Goal: Information Seeking & Learning: Understand process/instructions

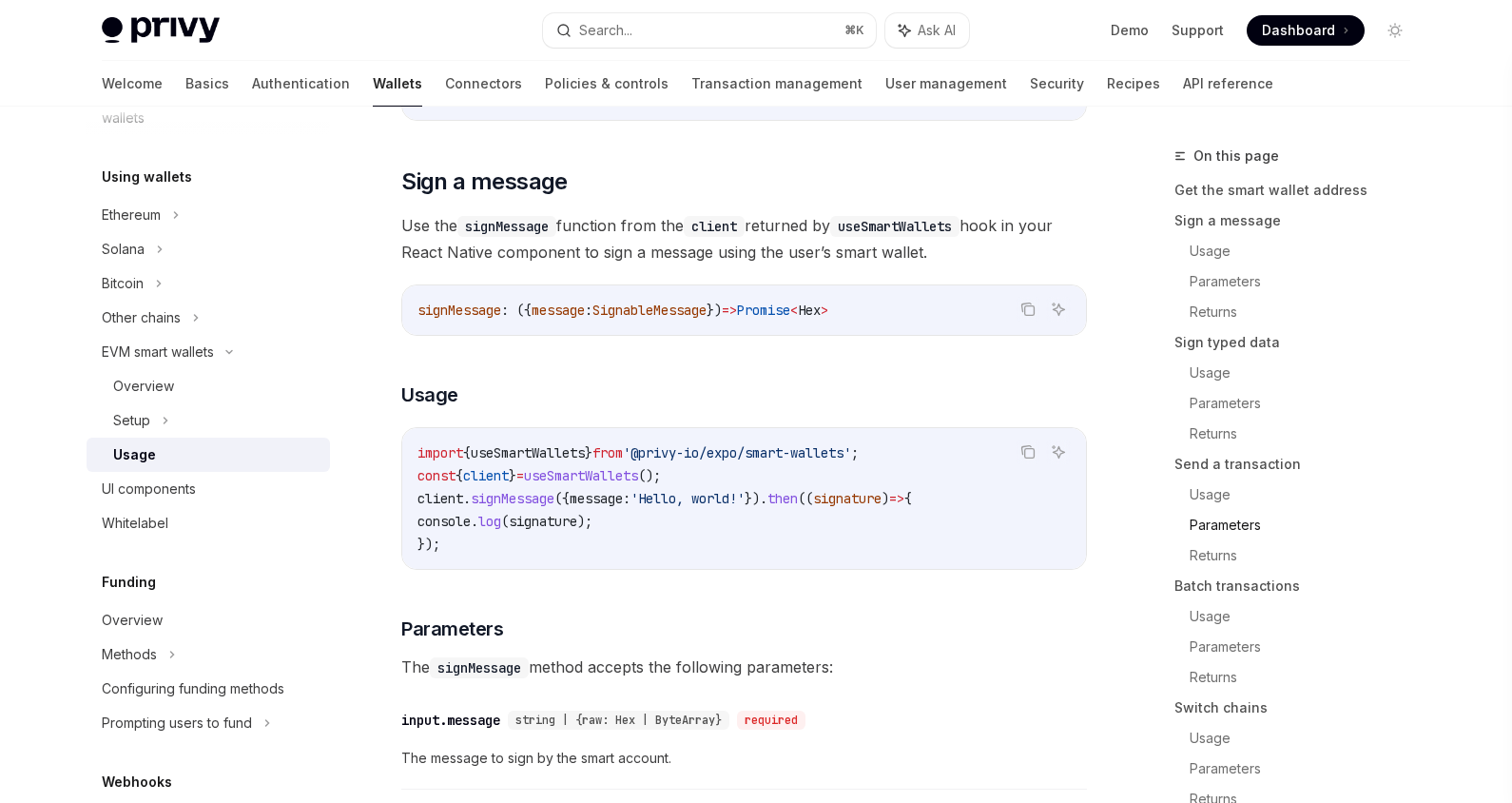
scroll to position [27, 0]
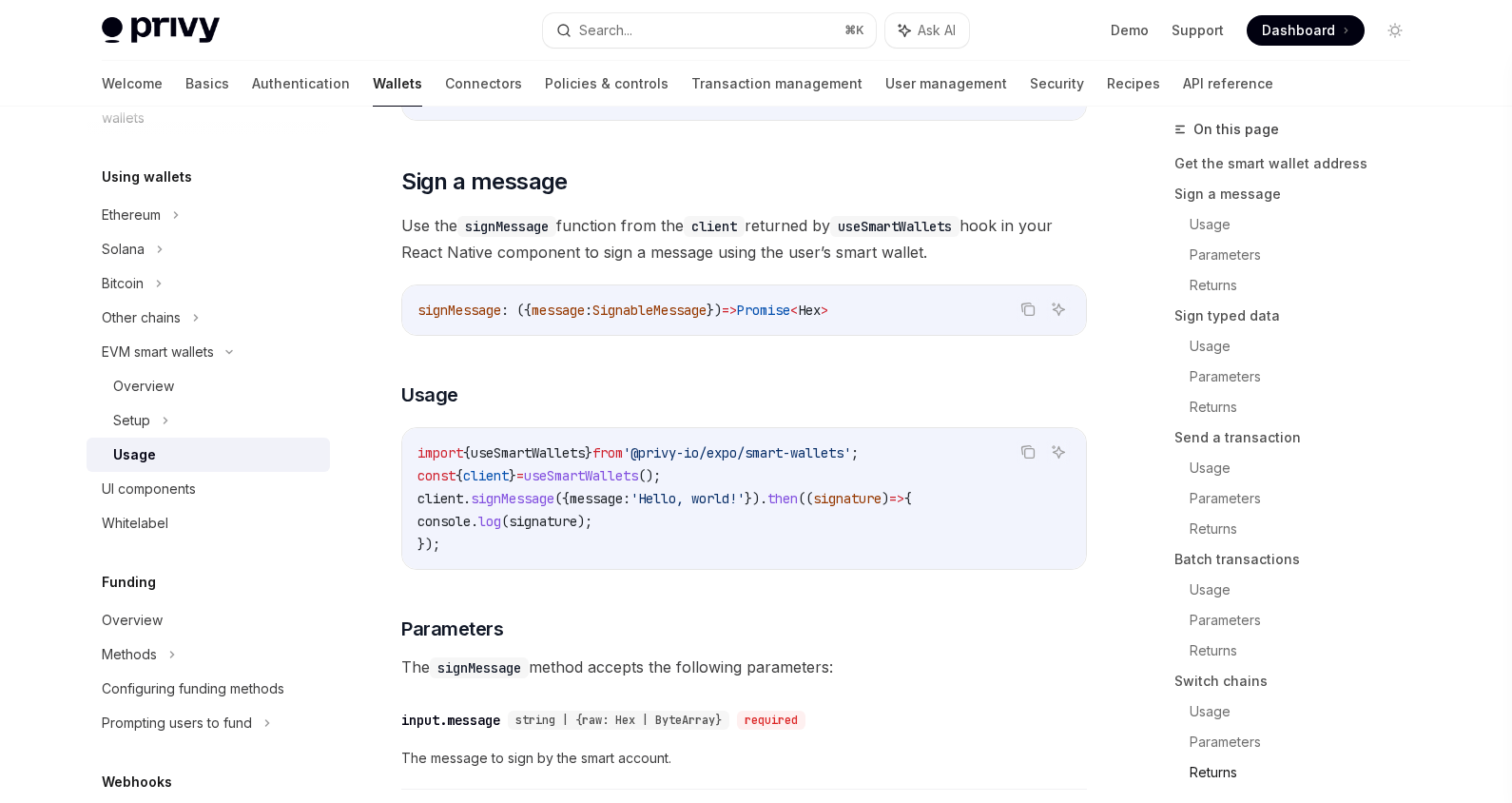
click at [1213, 769] on link "Returns" at bounding box center [1308, 772] width 236 height 31
click at [1221, 716] on link "Usage" at bounding box center [1308, 712] width 236 height 31
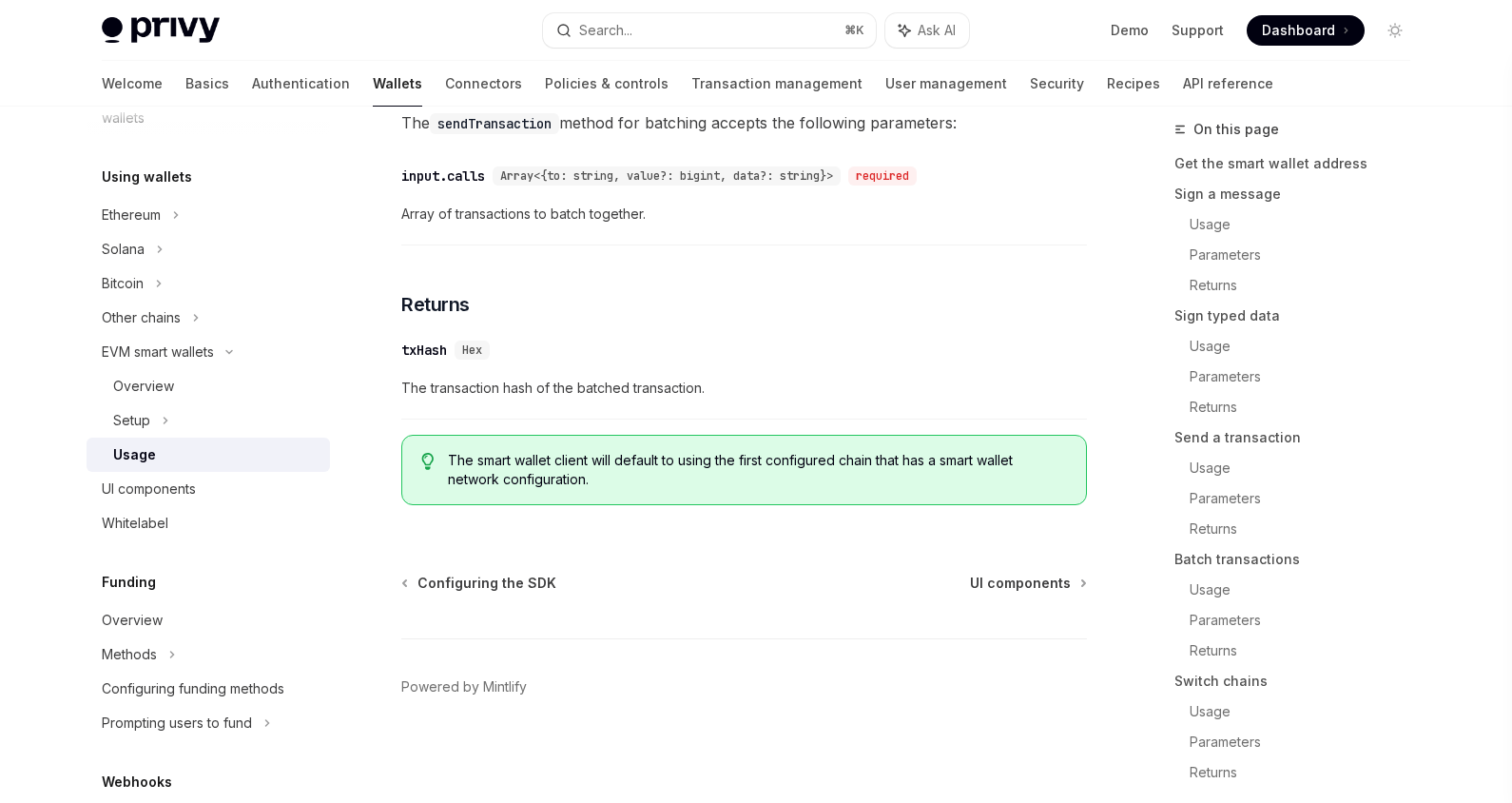
scroll to position [4282, 0]
click at [598, 483] on span "The smart wallet client will default to using the first configured chain that h…" at bounding box center [757, 469] width 619 height 38
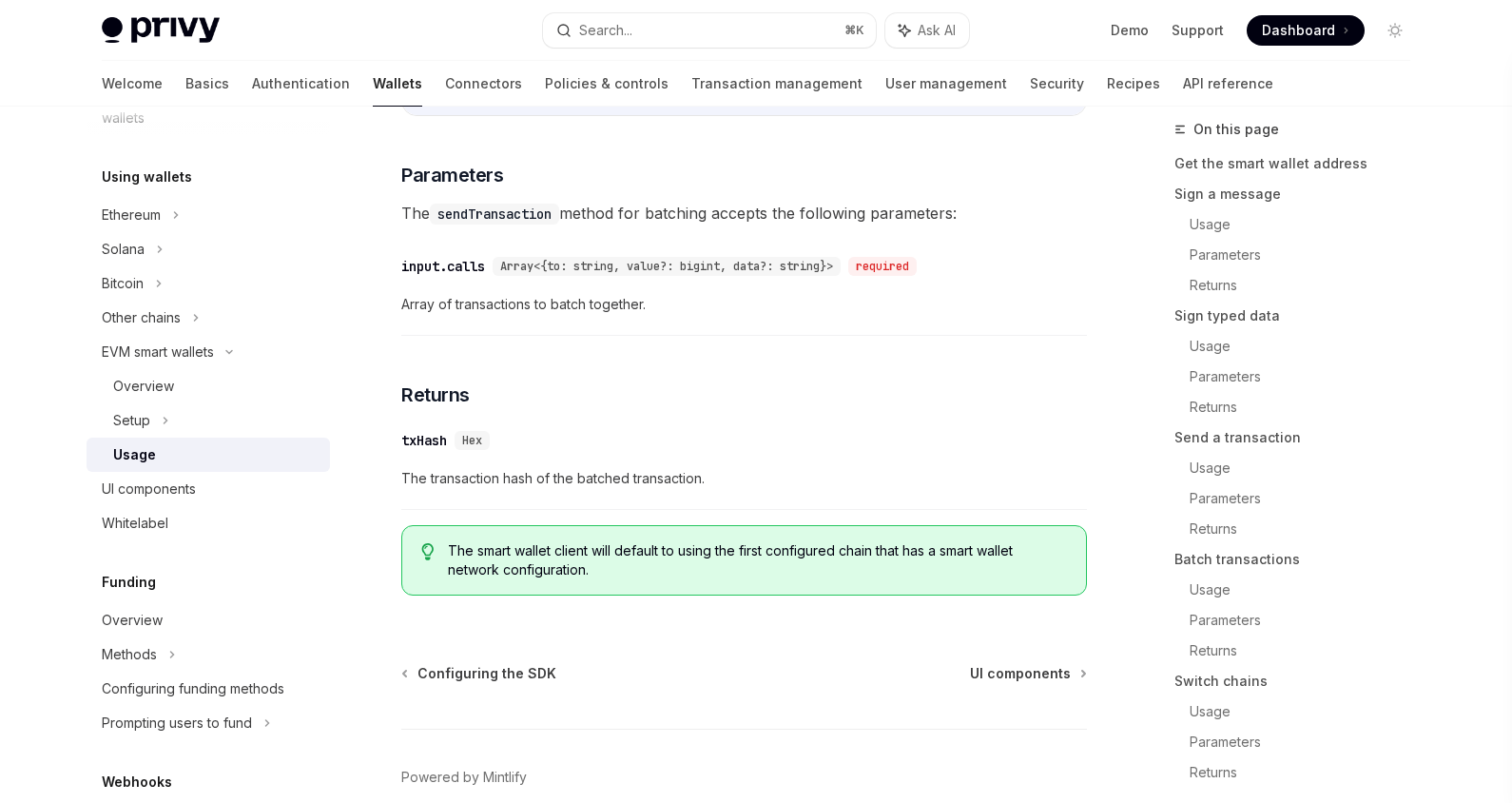
scroll to position [4049, 0]
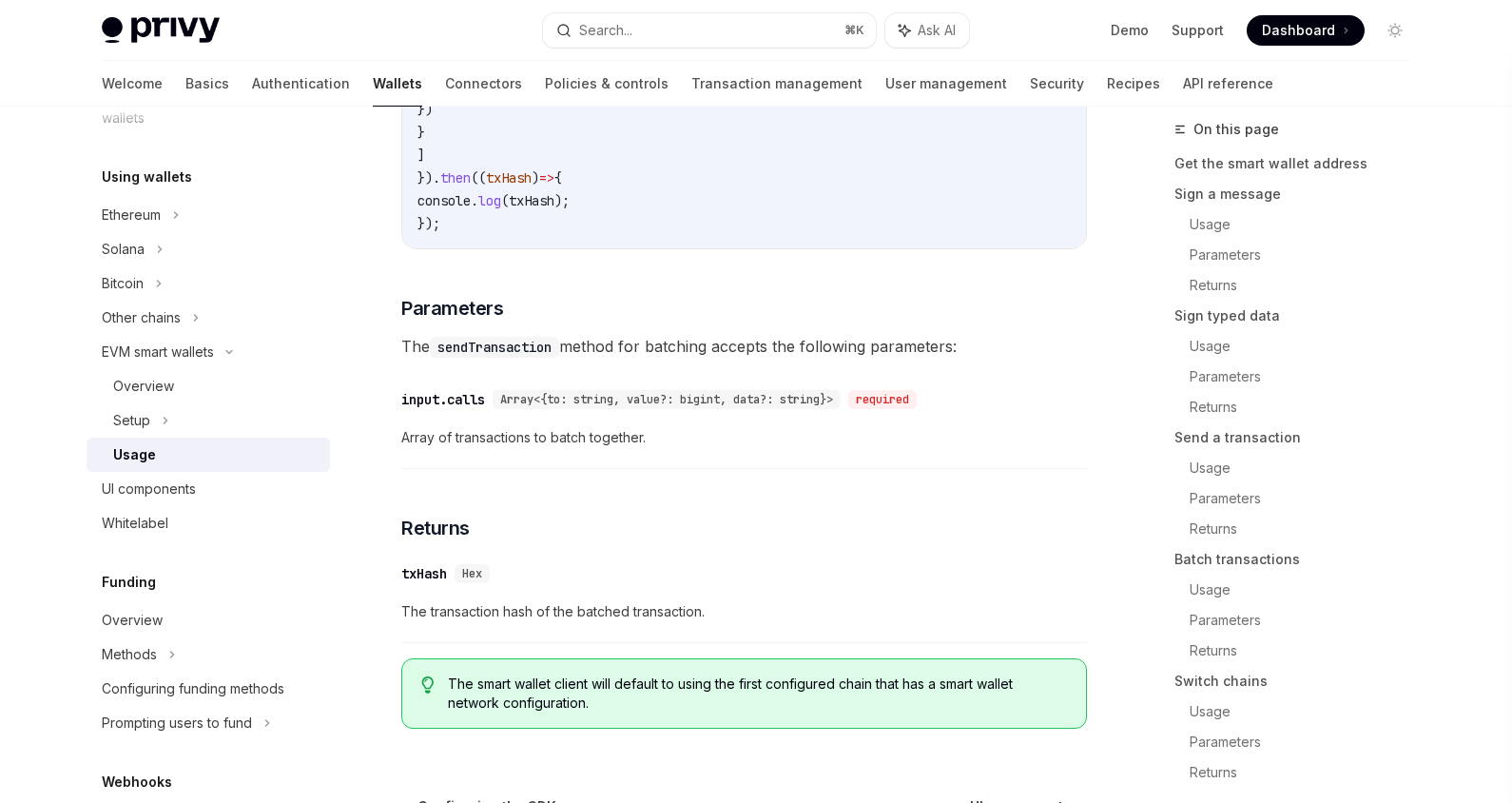
click at [614, 574] on div "​ txHash Hex The transaction hash of the batched transaction." at bounding box center [743, 598] width 686 height 90
click at [559, 729] on div "The smart wallet client will default to using the first configured chain that h…" at bounding box center [743, 693] width 686 height 70
click at [572, 711] on span "The smart wallet client will default to using the first configured chain that h…" at bounding box center [757, 694] width 619 height 38
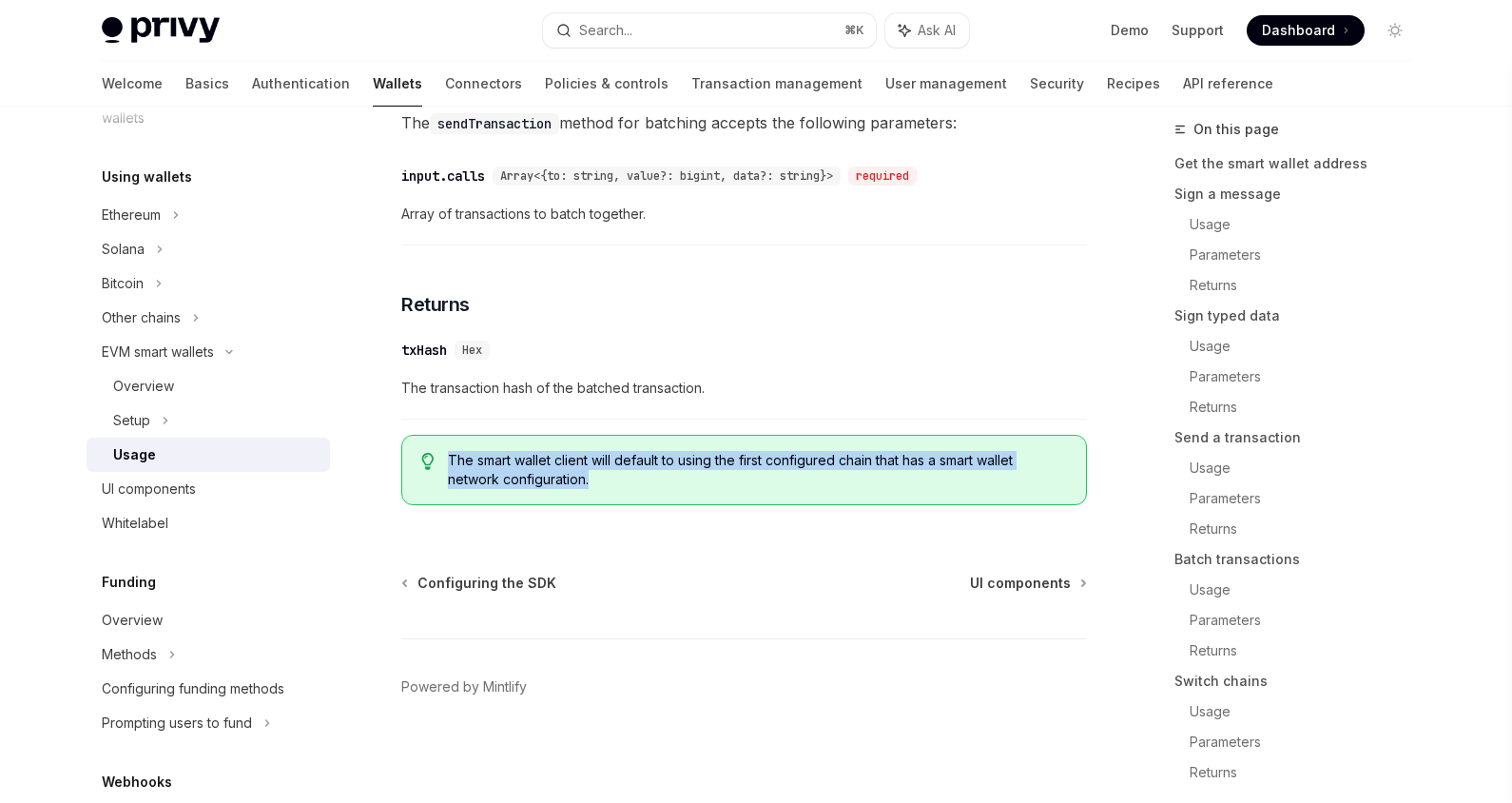
drag, startPoint x: 612, startPoint y: 484, endPoint x: 442, endPoint y: 461, distance: 171.5
click at [442, 461] on div "The smart wallet client will default to using the first configured chain that h…" at bounding box center [743, 469] width 686 height 70
